Goal: Find contact information: Find contact information

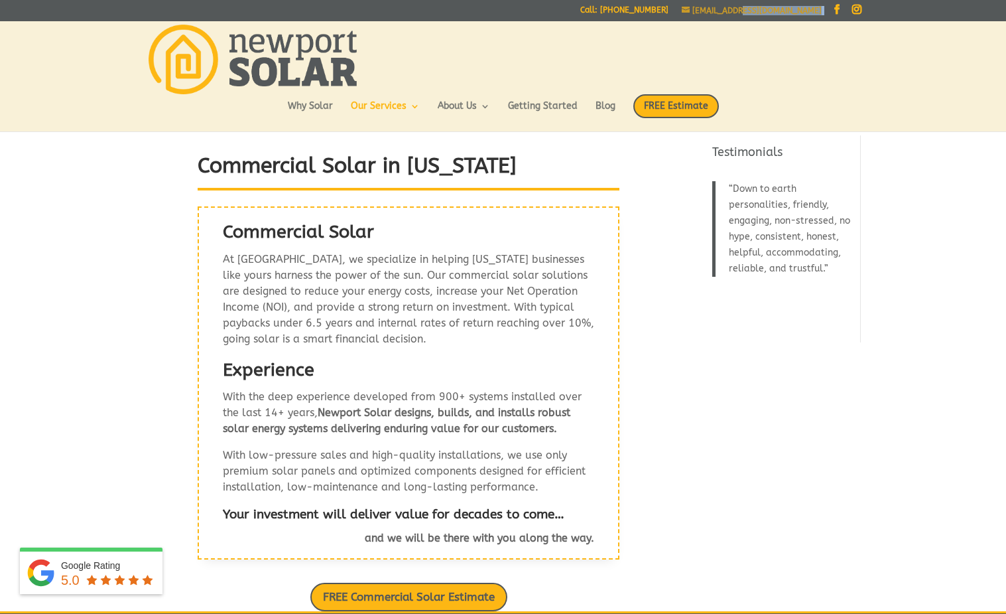
drag, startPoint x: 823, startPoint y: 10, endPoint x: 776, endPoint y: 12, distance: 47.1
click at [776, 12] on div "[EMAIL_ADDRESS][DOMAIN_NAME] Facebook Instagram" at bounding box center [772, 13] width 180 height 15
click at [728, 42] on div at bounding box center [503, 57] width 716 height 73
drag, startPoint x: 822, startPoint y: 11, endPoint x: 726, endPoint y: 14, distance: 96.2
click at [726, 14] on div "[EMAIL_ADDRESS][DOMAIN_NAME] Facebook Instagram" at bounding box center [772, 13] width 180 height 15
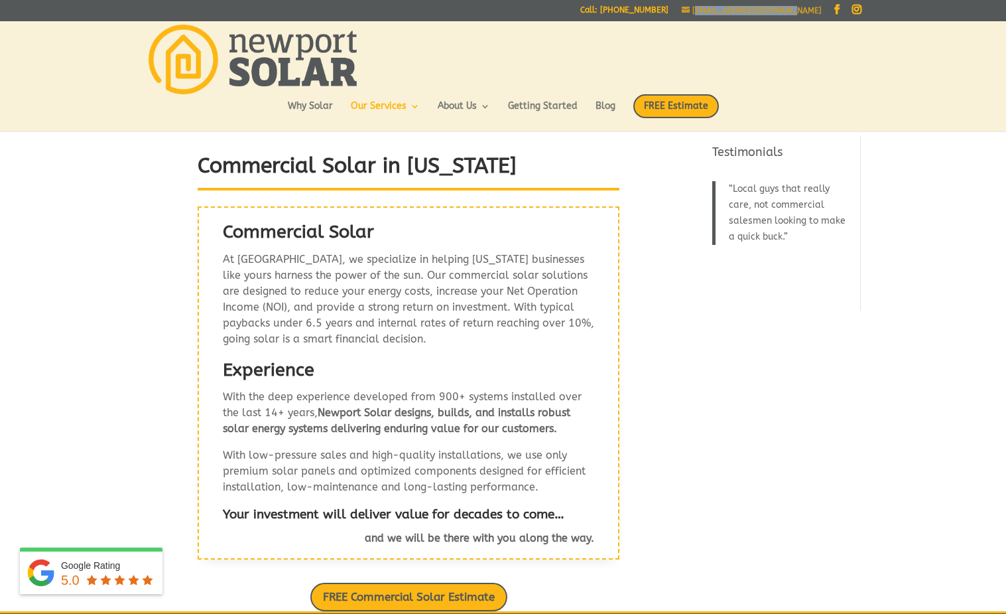
copy span "[EMAIL_ADDRESS][DOMAIN_NAME]"
click at [821, 11] on div "[EMAIL_ADDRESS][DOMAIN_NAME] Facebook Instagram" at bounding box center [772, 13] width 180 height 15
click at [812, 12] on div "[EMAIL_ADDRESS][DOMAIN_NAME] Facebook Instagram" at bounding box center [772, 13] width 180 height 15
drag, startPoint x: 832, startPoint y: 63, endPoint x: 838, endPoint y: 32, distance: 31.6
click at [832, 63] on div at bounding box center [503, 57] width 716 height 73
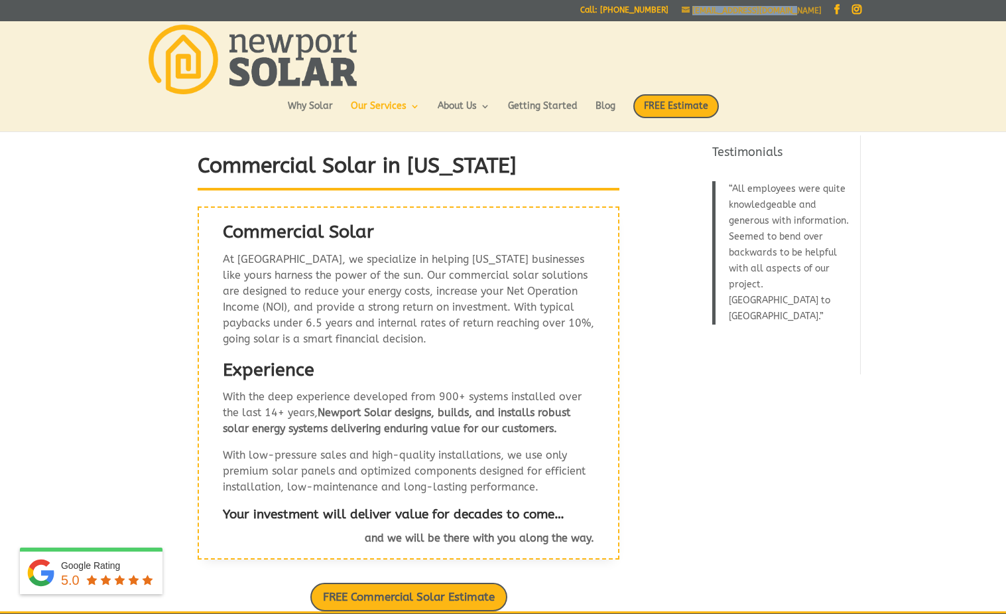
drag, startPoint x: 822, startPoint y: 11, endPoint x: 724, endPoint y: 11, distance: 98.2
click at [724, 11] on div "[EMAIL_ADDRESS][DOMAIN_NAME] Facebook Instagram" at bounding box center [772, 13] width 180 height 15
copy span "[EMAIL_ADDRESS][DOMAIN_NAME]"
